Goal: Check status

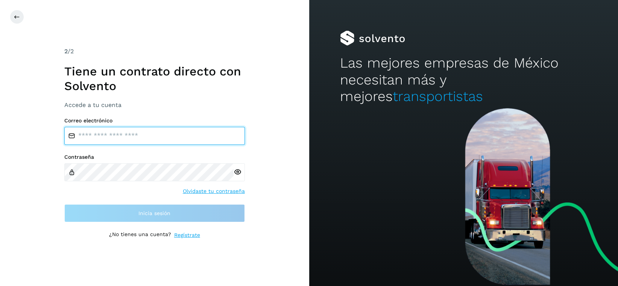
click at [146, 135] on input "email" at bounding box center [154, 136] width 180 height 18
type input "**********"
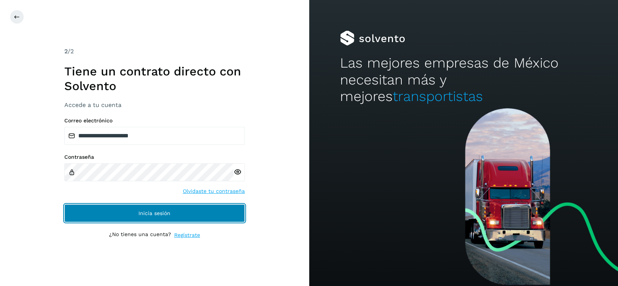
click at [166, 219] on button "Inicia sesión" at bounding box center [154, 213] width 180 height 18
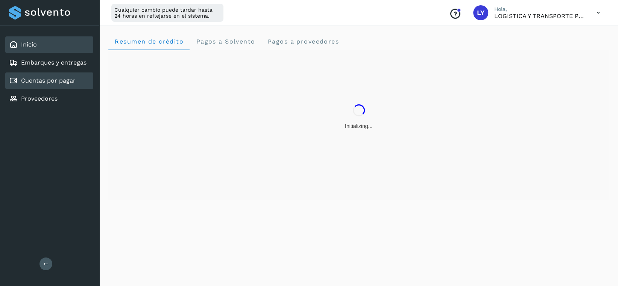
click at [65, 83] on link "Cuentas por pagar" at bounding box center [48, 80] width 55 height 7
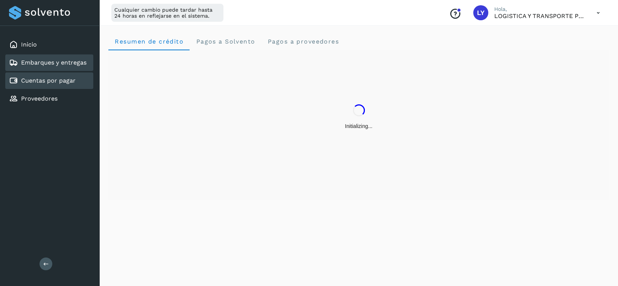
click at [66, 60] on link "Embarques y entregas" at bounding box center [53, 62] width 65 height 7
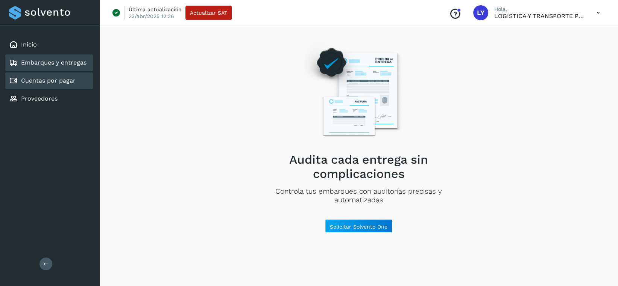
click at [61, 79] on link "Cuentas por pagar" at bounding box center [48, 80] width 55 height 7
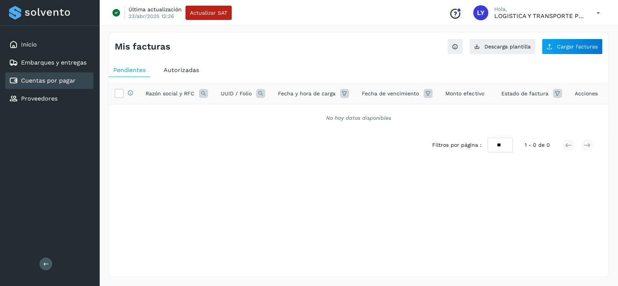
click at [178, 69] on span "Autorizadas" at bounding box center [181, 70] width 35 height 7
